Goal: Task Accomplishment & Management: Use online tool/utility

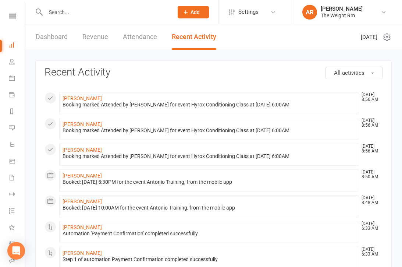
click at [6, 76] on li "Calendar" at bounding box center [12, 79] width 25 height 17
click at [11, 79] on icon at bounding box center [12, 78] width 6 height 6
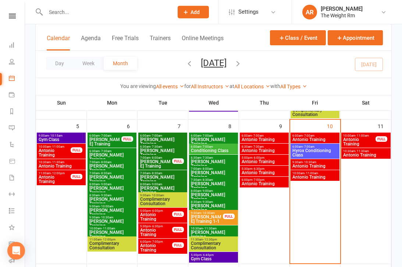
scroll to position [206, 0]
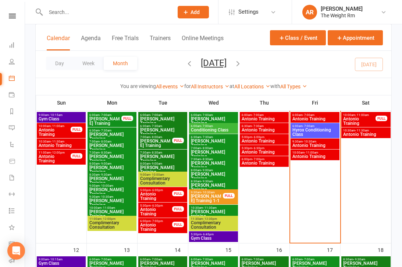
click at [352, 120] on span "Antonio Training" at bounding box center [359, 121] width 33 height 9
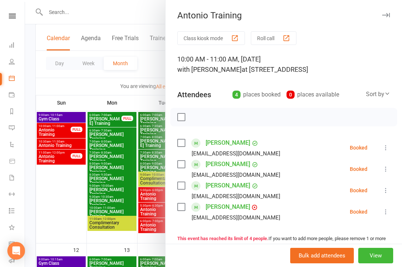
click at [113, 205] on div at bounding box center [213, 133] width 377 height 267
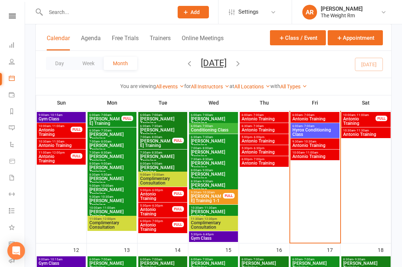
click at [355, 113] on span "- 11:00am" at bounding box center [362, 114] width 14 height 3
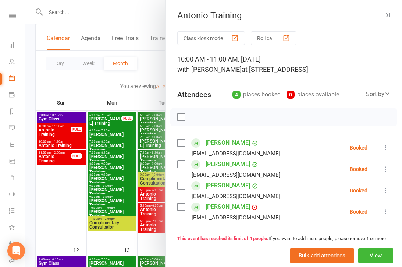
click at [102, 191] on div at bounding box center [213, 133] width 377 height 267
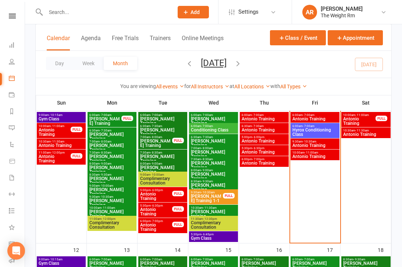
click at [137, 266] on div at bounding box center [213, 133] width 377 height 267
click at [356, 132] on span "Antonio Training" at bounding box center [366, 134] width 46 height 4
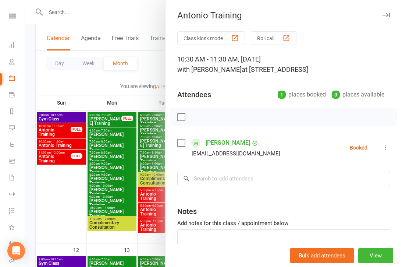
click at [105, 187] on div at bounding box center [213, 133] width 377 height 267
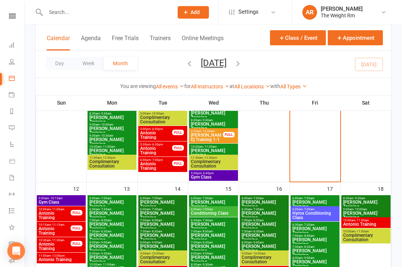
click at [56, 204] on span "Gym Class" at bounding box center [61, 202] width 46 height 4
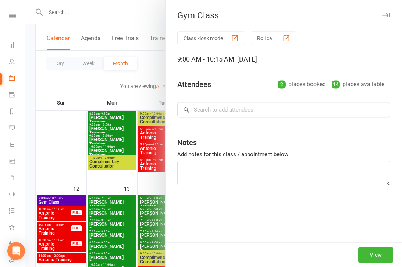
scroll to position [267, 0]
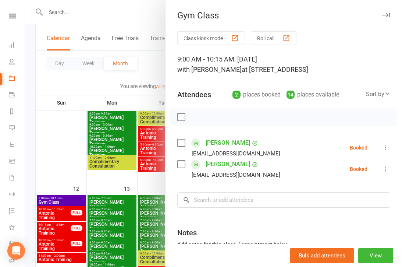
click at [57, 201] on div at bounding box center [213, 133] width 377 height 267
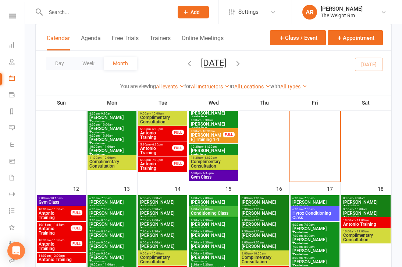
click at [10, 240] on link "General attendance" at bounding box center [17, 244] width 17 height 17
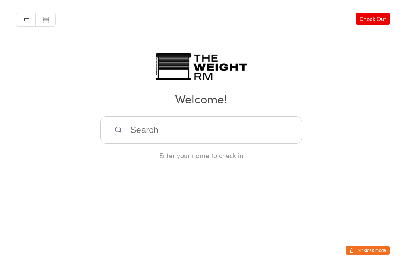
click at [151, 139] on input "search" at bounding box center [200, 129] width 201 height 27
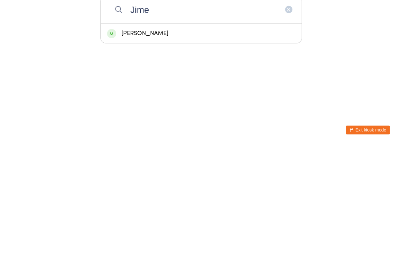
type input "Jime"
click at [150, 149] on div "[PERSON_NAME]" at bounding box center [201, 154] width 188 height 10
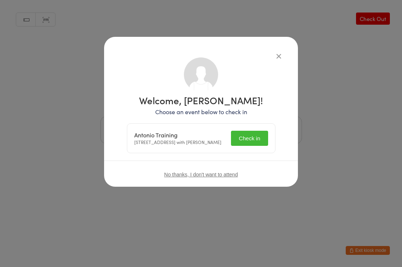
click at [250, 139] on button "Check in" at bounding box center [249, 138] width 37 height 15
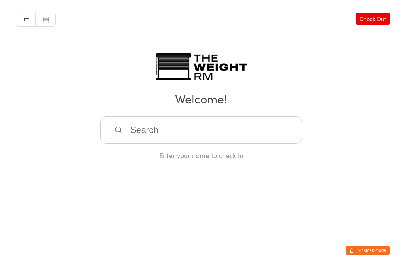
click at [146, 123] on input "search" at bounding box center [200, 129] width 201 height 27
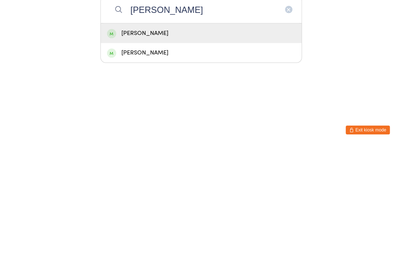
type input "[PERSON_NAME]"
click at [159, 144] on div "[PERSON_NAME]" at bounding box center [201, 153] width 201 height 19
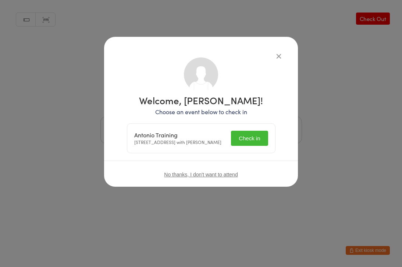
click at [247, 144] on button "Check in" at bounding box center [249, 138] width 37 height 15
